Goal: Transaction & Acquisition: Subscribe to service/newsletter

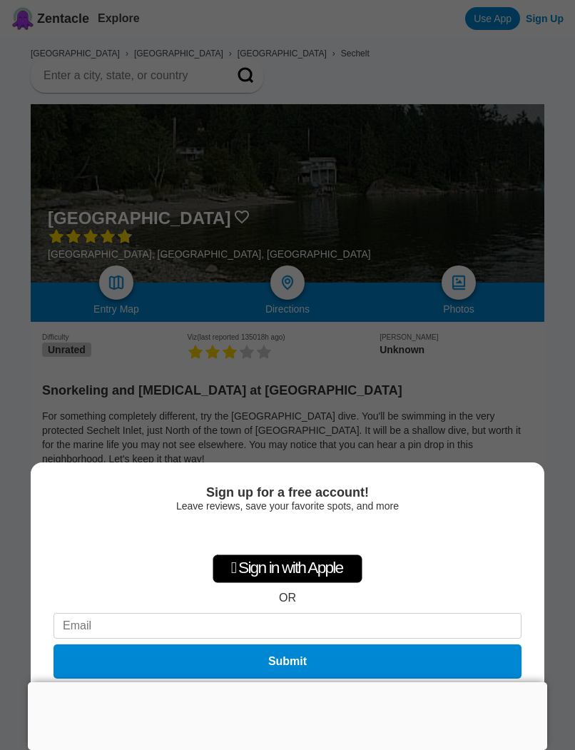
click at [469, 418] on div "Sign up for a free account! Leave reviews, save your favorite spots, and more …" at bounding box center [287, 375] width 575 height 750
click at [549, 5] on div "Sign up for a free account! Leave reviews, save your favorite spots, and more …" at bounding box center [287, 375] width 575 height 750
click at [260, 319] on div "Sign up for a free account! Leave reviews, save your favorite spots, and more …" at bounding box center [287, 375] width 575 height 750
click at [224, 181] on div "Sign up for a free account! Leave reviews, save your favorite spots, and more …" at bounding box center [287, 375] width 575 height 750
click at [288, 600] on div "OR" at bounding box center [287, 598] width 17 height 13
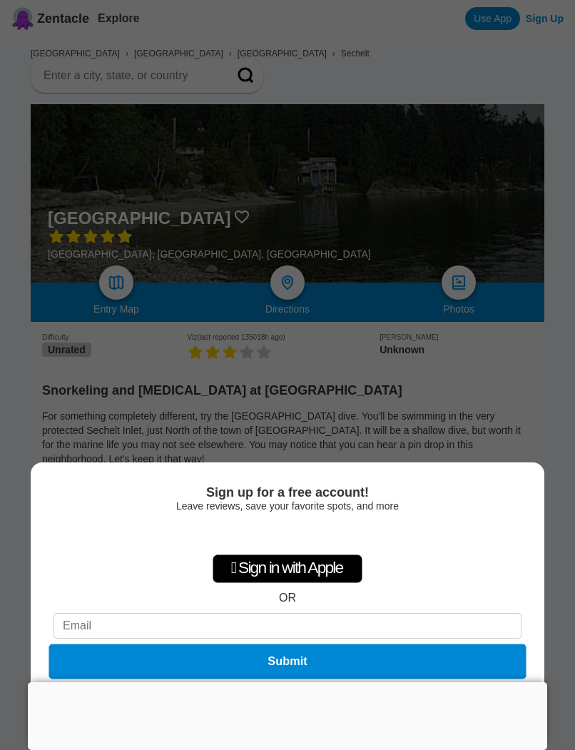
click at [330, 663] on button "Submit" at bounding box center [287, 661] width 477 height 35
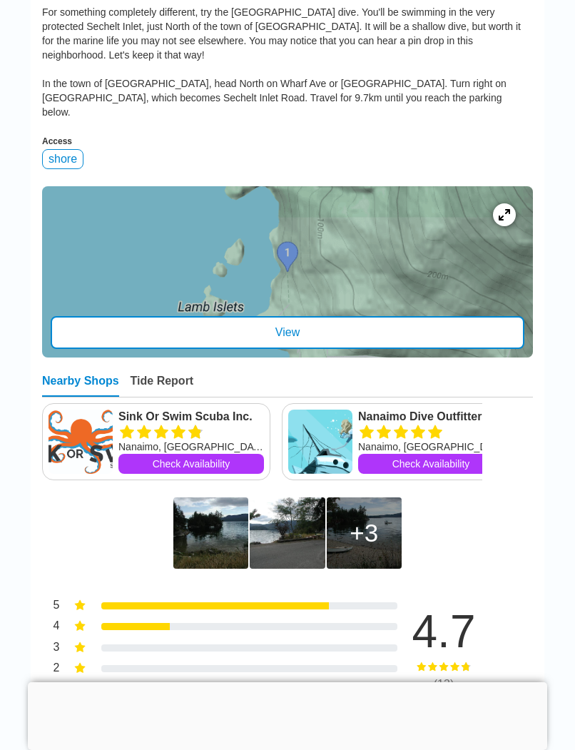
scroll to position [0, 9]
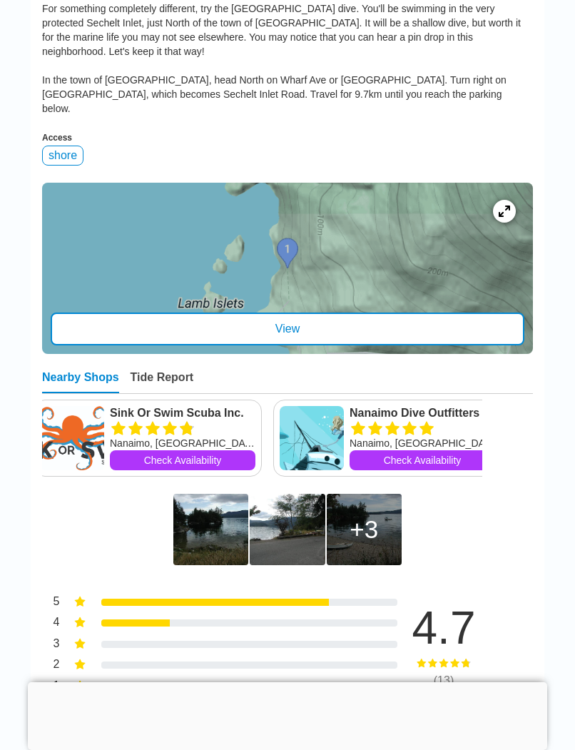
drag, startPoint x: 310, startPoint y: 232, endPoint x: 300, endPoint y: 248, distance: 18.6
click at [302, 248] on div at bounding box center [287, 268] width 491 height 171
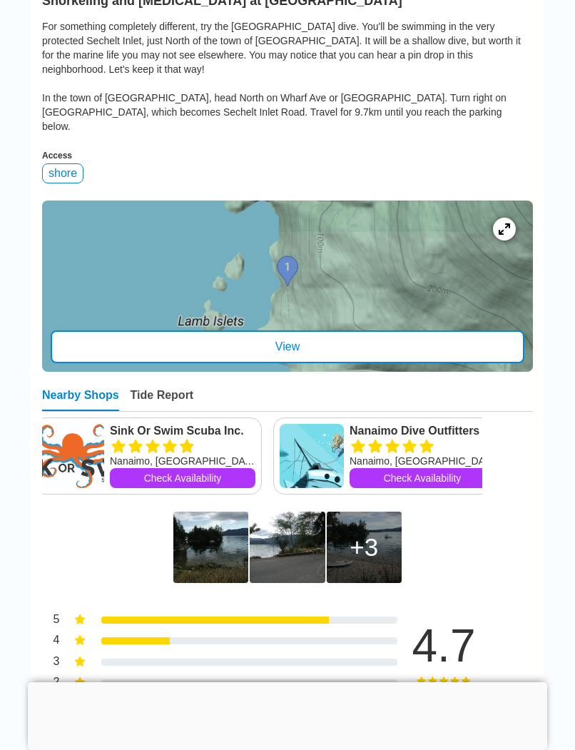
scroll to position [410, 0]
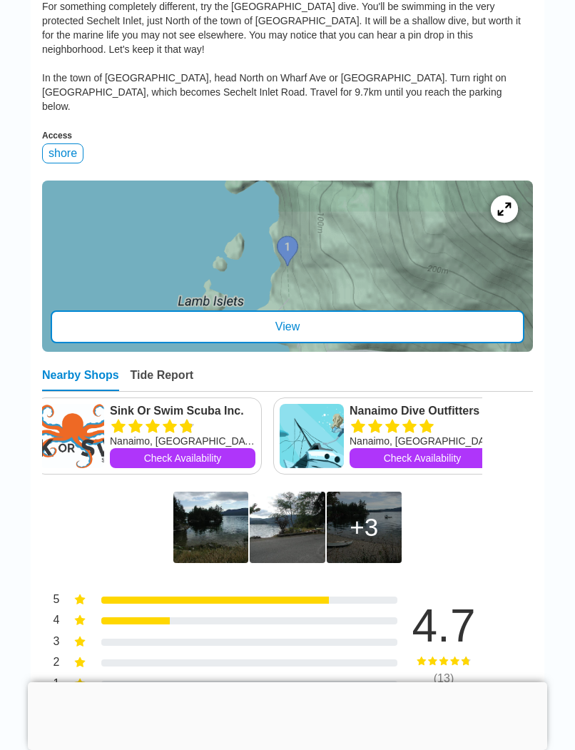
click at [512, 196] on div at bounding box center [504, 209] width 27 height 27
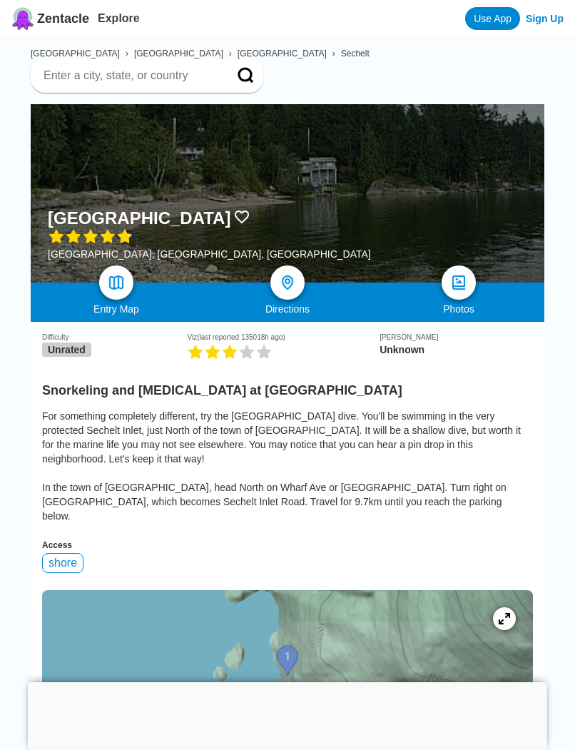
scroll to position [0, 0]
drag, startPoint x: 59, startPoint y: 253, endPoint x: 108, endPoint y: 253, distance: 48.5
click at [108, 253] on div "[GEOGRAPHIC_DATA], [GEOGRAPHIC_DATA], [GEOGRAPHIC_DATA]" at bounding box center [209, 253] width 323 height 11
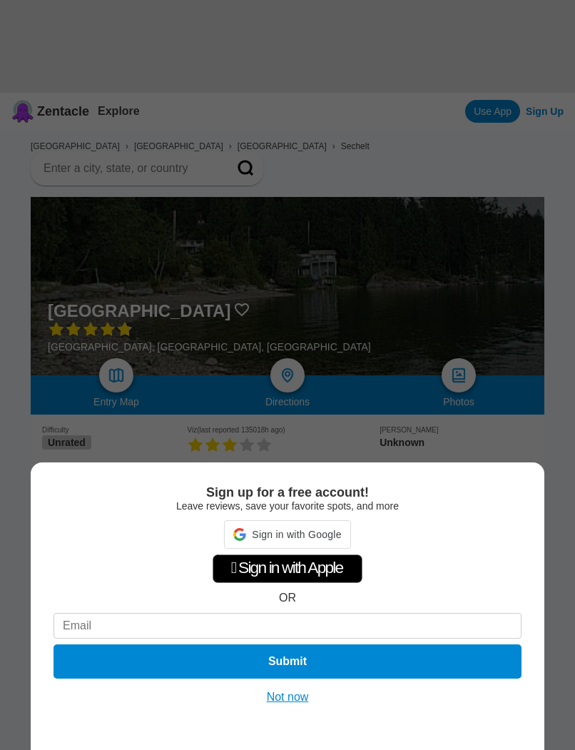
scroll to position [93, 0]
